Goal: Information Seeking & Learning: Learn about a topic

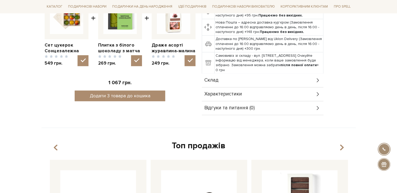
scroll to position [183, 0]
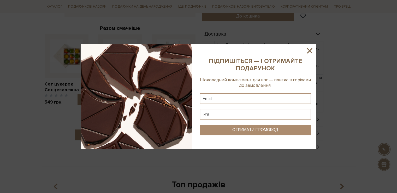
drag, startPoint x: 309, startPoint y: 51, endPoint x: 306, endPoint y: 53, distance: 3.7
click at [309, 51] on icon at bounding box center [309, 50] width 5 height 5
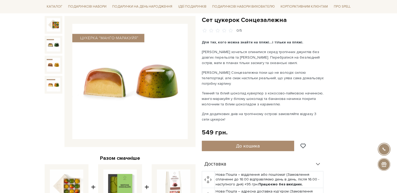
scroll to position [52, 0]
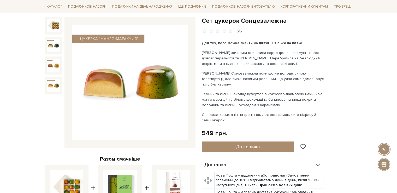
click at [225, 17] on h1 "Сет цукерок Сонцезалежна" at bounding box center [277, 21] width 151 height 8
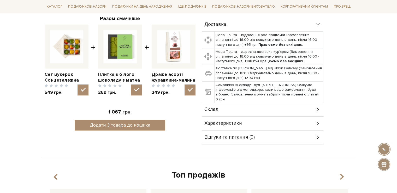
scroll to position [209, 0]
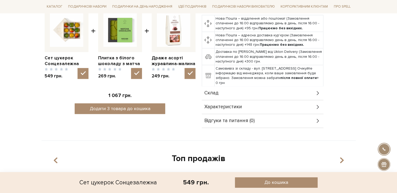
click at [241, 104] on span "Характеристики" at bounding box center [223, 106] width 38 height 5
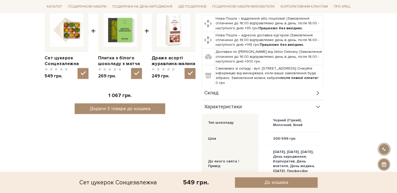
click at [230, 87] on div "Склад" at bounding box center [263, 93] width 122 height 14
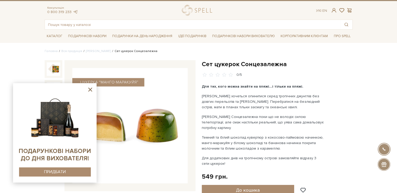
scroll to position [0, 0]
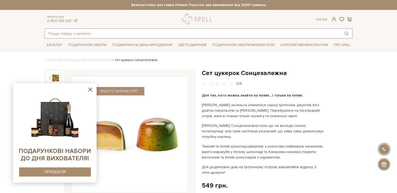
click at [97, 30] on input "text" at bounding box center [192, 33] width 295 height 9
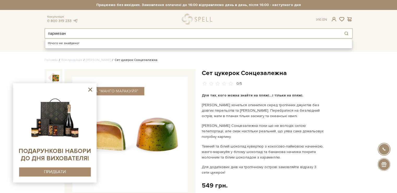
type input "пармезан"
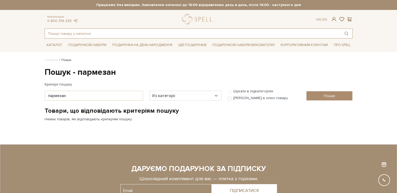
click at [57, 35] on input "text" at bounding box center [192, 33] width 295 height 9
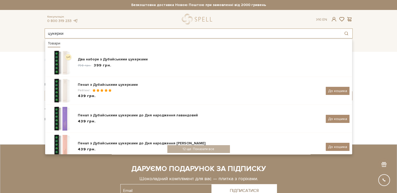
type input "цукерки"
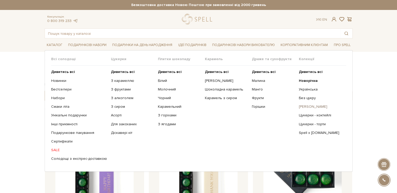
click at [309, 106] on link "[PERSON_NAME]" at bounding box center [320, 106] width 43 height 5
